Goal: Transaction & Acquisition: Purchase product/service

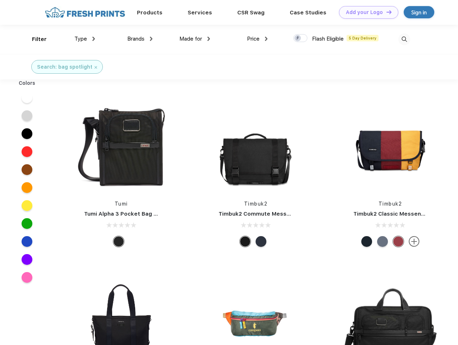
click at [366, 12] on link "Add your Logo Design Tool" at bounding box center [368, 12] width 59 height 13
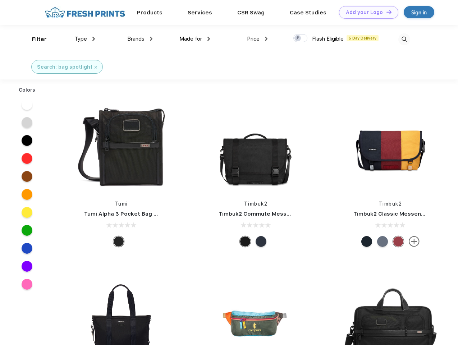
click at [0, 0] on div "Design Tool" at bounding box center [0, 0] width 0 height 0
click at [385, 12] on link "Add your Logo Design Tool" at bounding box center [368, 12] width 59 height 13
click at [34, 39] on div "Filter" at bounding box center [39, 39] width 15 height 8
click at [85, 39] on span "Type" at bounding box center [80, 39] width 13 height 6
click at [140, 39] on span "Brands" at bounding box center [135, 39] width 17 height 6
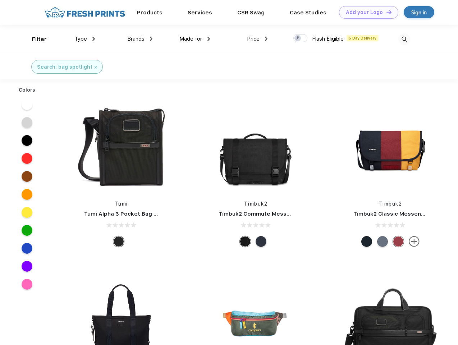
click at [195, 39] on span "Made for" at bounding box center [190, 39] width 23 height 6
click at [257, 39] on span "Price" at bounding box center [253, 39] width 13 height 6
click at [300, 38] on div at bounding box center [300, 38] width 14 height 8
click at [298, 38] on input "checkbox" at bounding box center [295, 36] width 5 height 5
click at [404, 39] on img at bounding box center [404, 39] width 12 height 12
